Goal: Information Seeking & Learning: Compare options

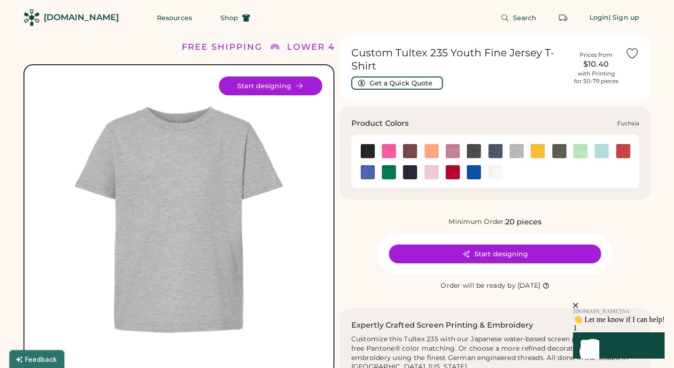
click at [387, 152] on img at bounding box center [389, 151] width 14 height 14
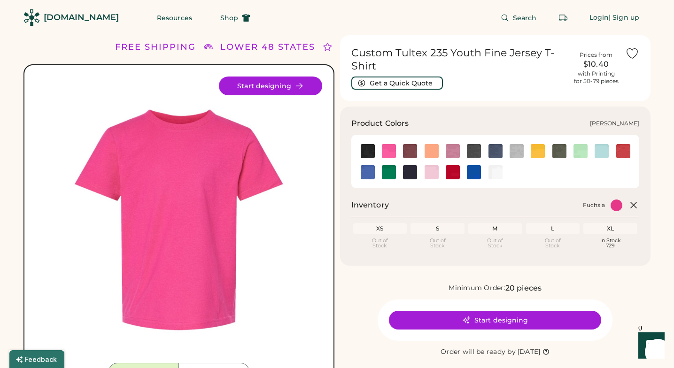
click at [427, 153] on img at bounding box center [431, 151] width 14 height 14
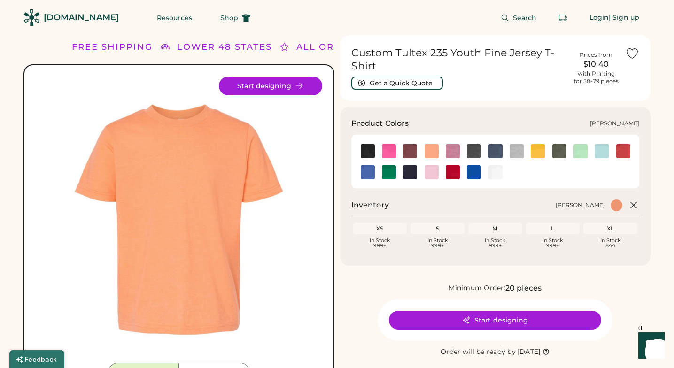
click at [458, 154] on img at bounding box center [453, 151] width 14 height 14
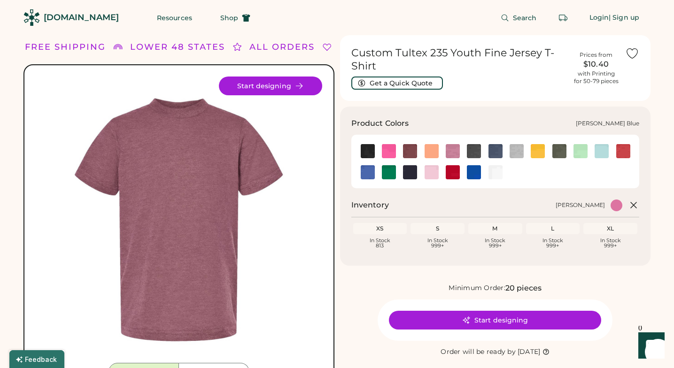
click at [598, 152] on img at bounding box center [601, 151] width 14 height 14
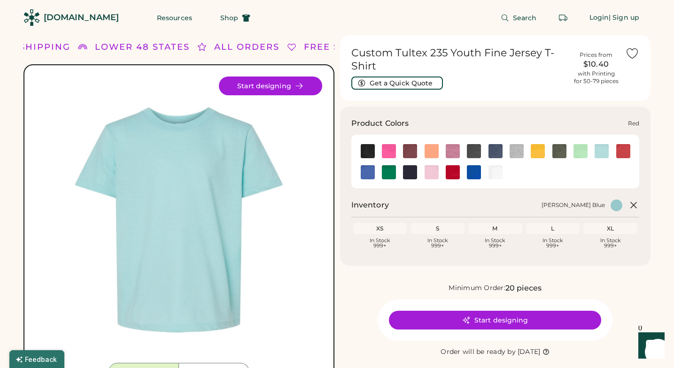
click at [454, 172] on img at bounding box center [453, 172] width 14 height 14
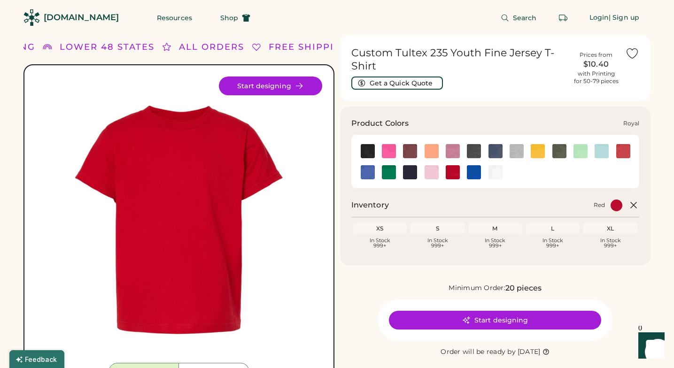
click at [471, 172] on img at bounding box center [474, 172] width 14 height 14
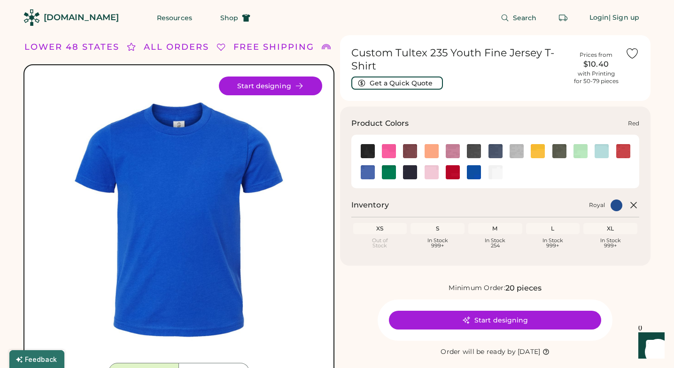
click at [449, 170] on img at bounding box center [453, 172] width 14 height 14
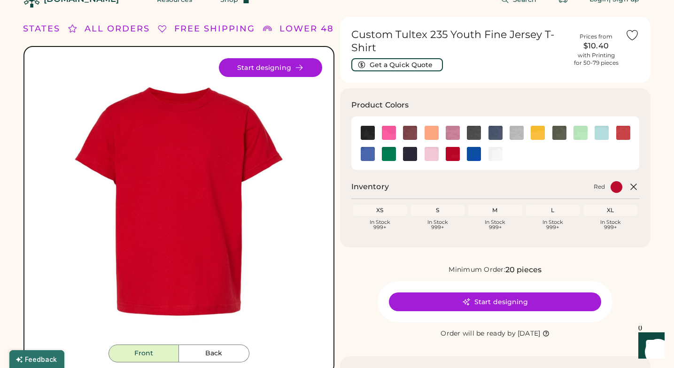
scroll to position [15, 0]
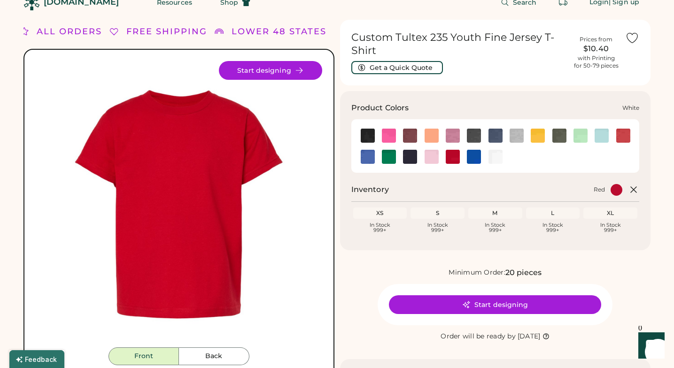
click at [497, 156] on img at bounding box center [495, 157] width 14 height 14
